Goal: Information Seeking & Learning: Learn about a topic

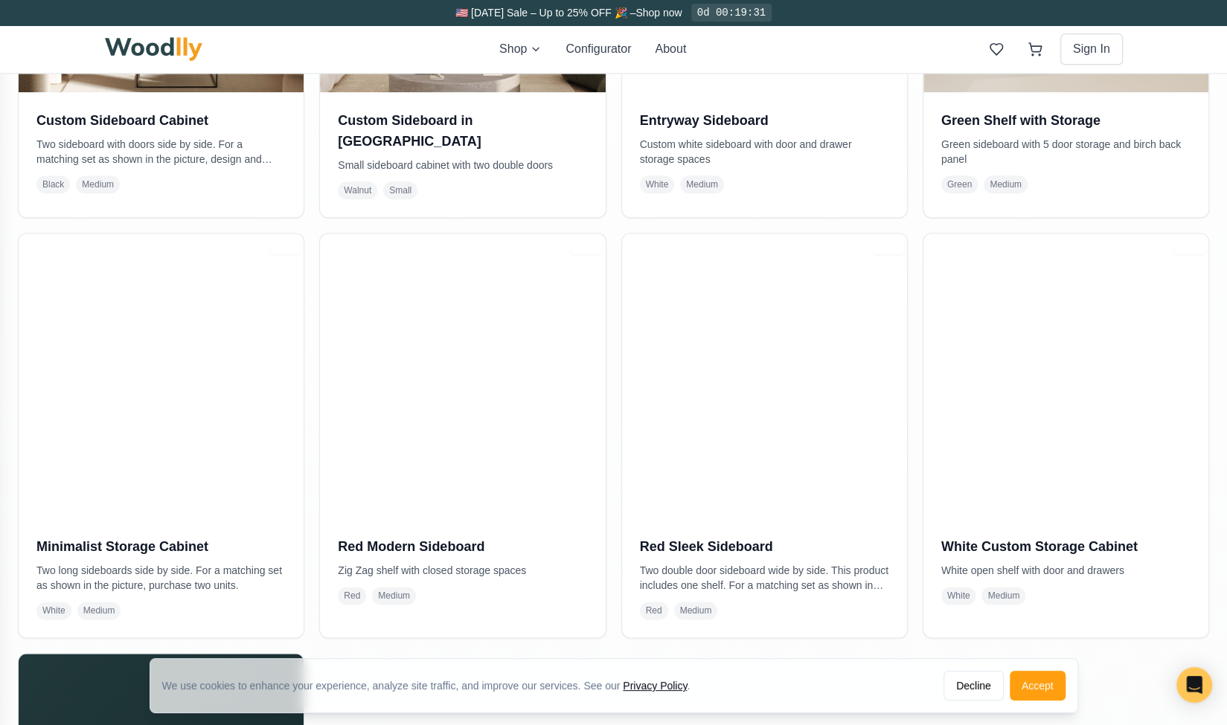
scroll to position [1021, 0]
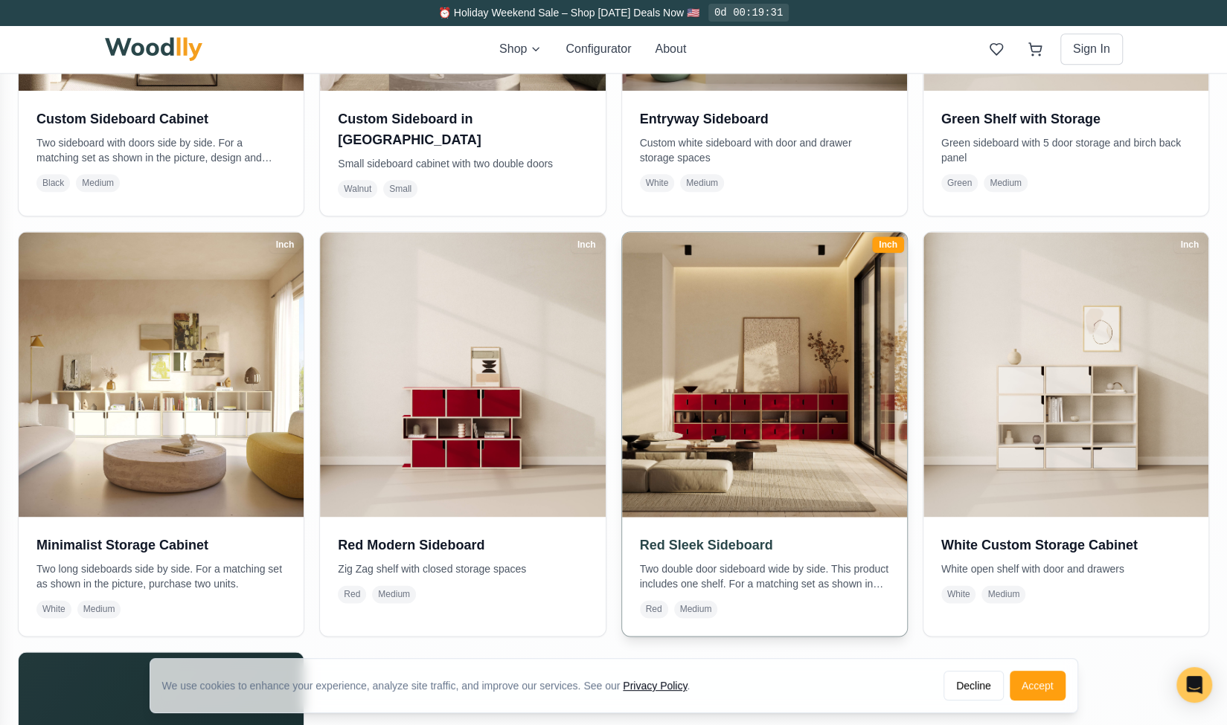
click at [800, 435] on img at bounding box center [763, 374] width 299 height 299
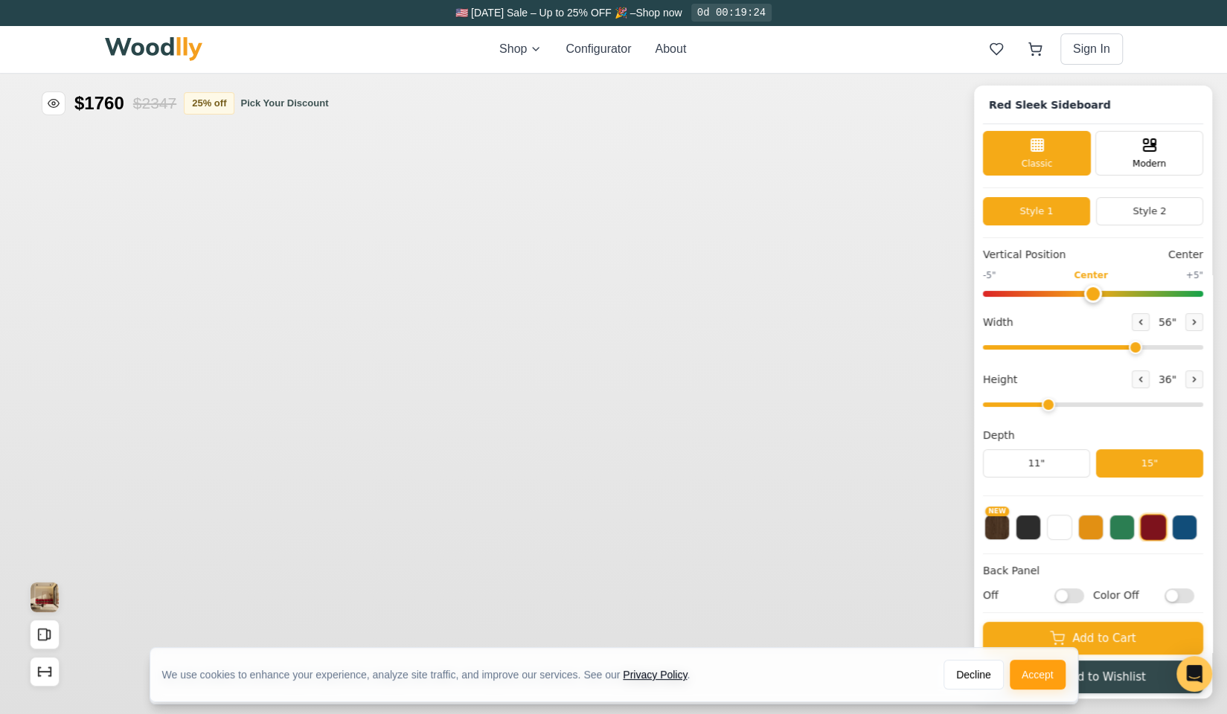
type input "56"
type input "3"
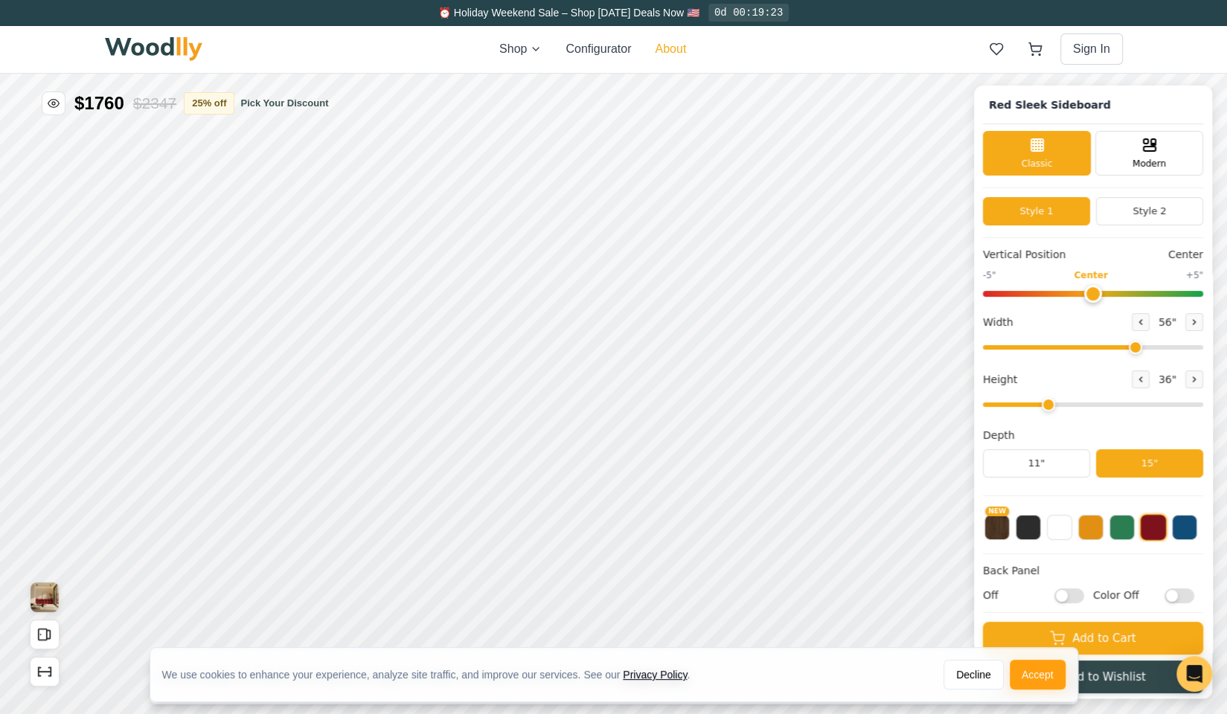
click at [669, 45] on button "About" at bounding box center [670, 49] width 31 height 18
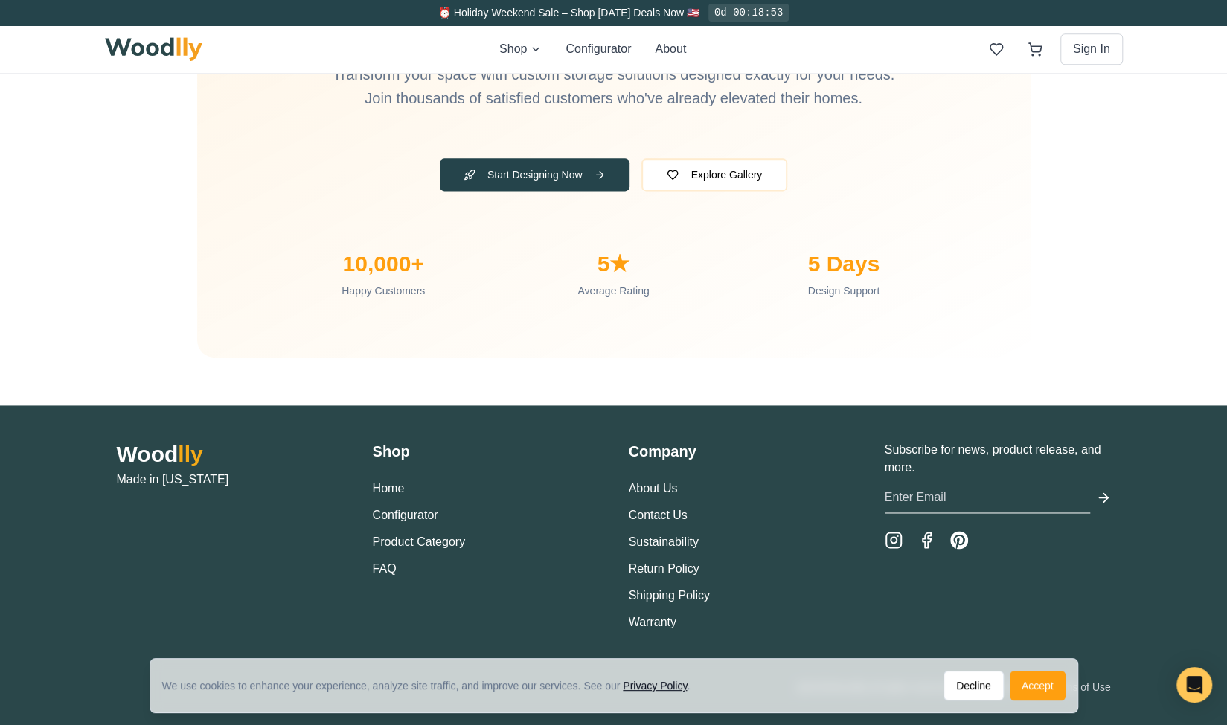
scroll to position [4858, 0]
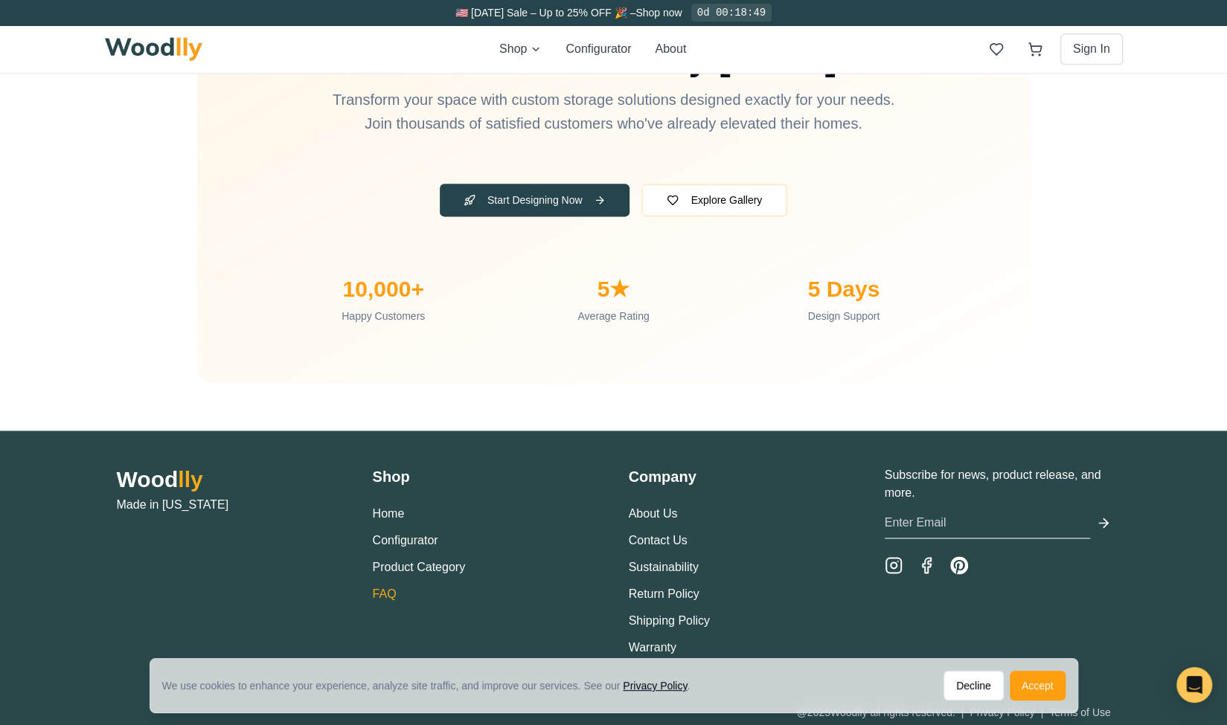
click at [382, 590] on link "FAQ" at bounding box center [385, 594] width 24 height 13
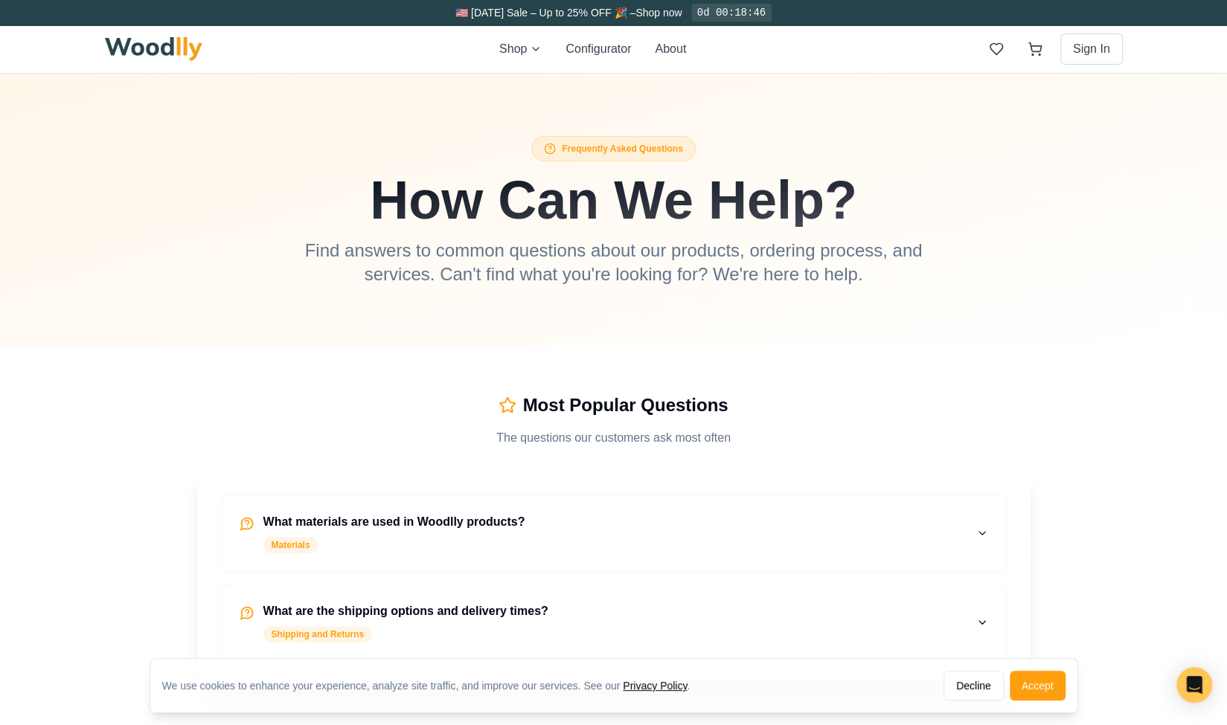
scroll to position [45, 0]
click at [504, 521] on h4 "What materials are used in Woodlly products?" at bounding box center [394, 521] width 262 height 18
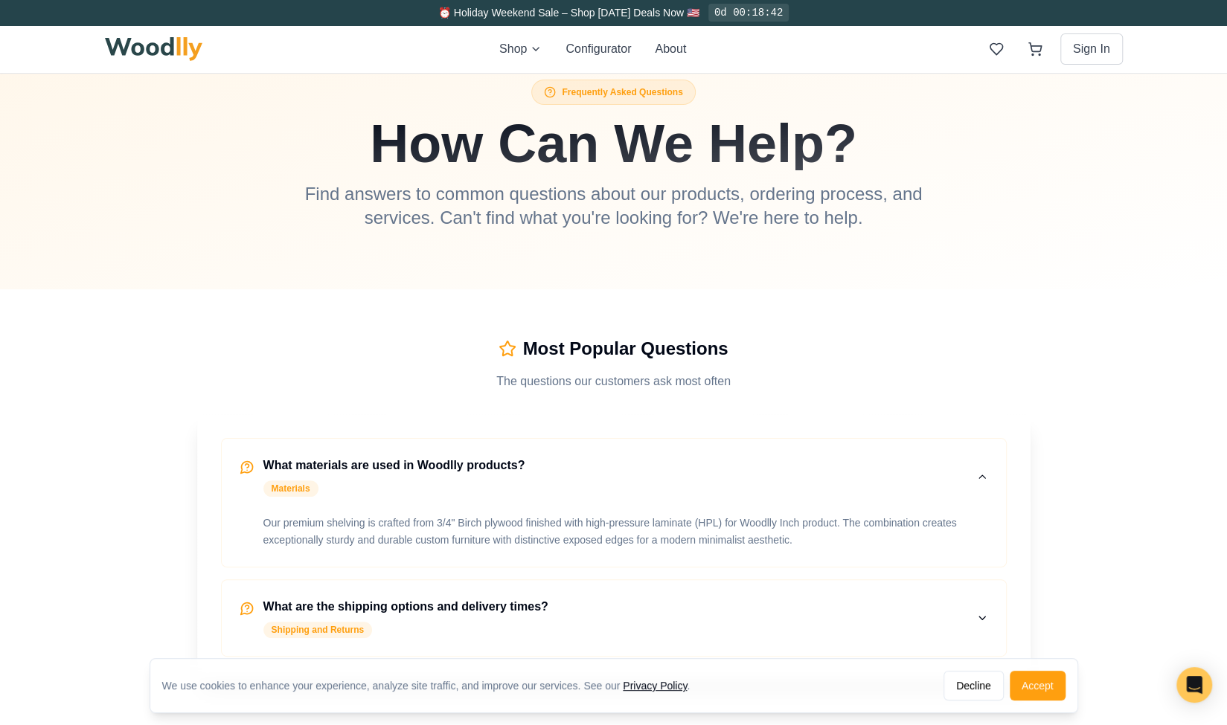
scroll to position [0, 0]
